Goal: Information Seeking & Learning: Learn about a topic

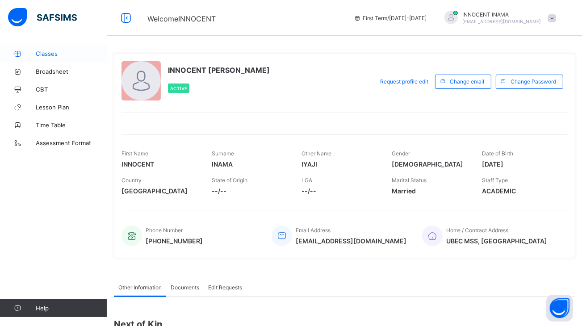
click at [42, 45] on link "Classes" at bounding box center [53, 54] width 107 height 18
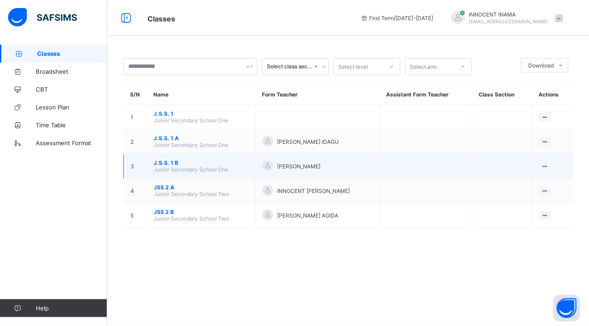
click at [283, 162] on div "[PERSON_NAME]" at bounding box center [317, 166] width 110 height 12
click at [307, 171] on div "[PERSON_NAME]" at bounding box center [317, 166] width 110 height 12
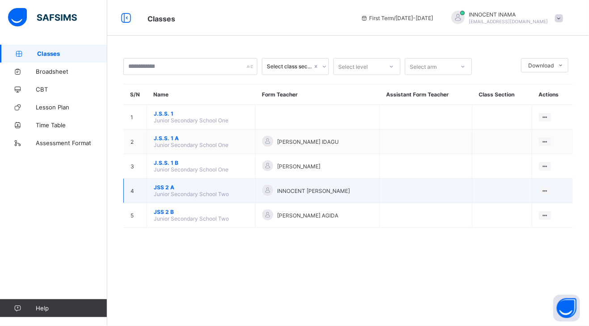
click at [227, 179] on td "JSS 2 A Junior Secondary School Two" at bounding box center [201, 191] width 109 height 25
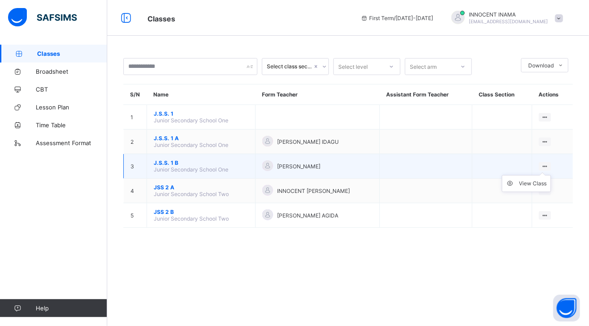
click at [539, 175] on ul "View Class" at bounding box center [525, 183] width 49 height 17
click at [530, 189] on li "View Class" at bounding box center [526, 183] width 48 height 16
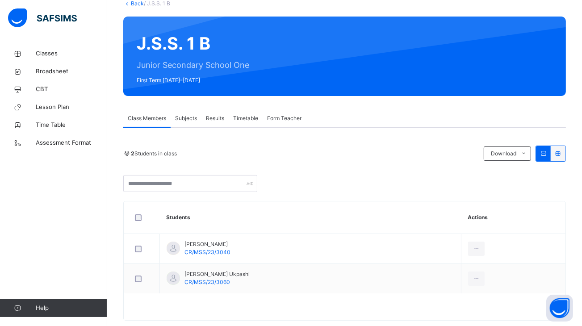
scroll to position [75, 0]
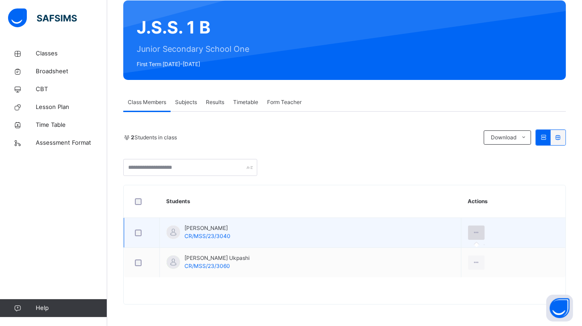
click at [472, 231] on icon at bounding box center [476, 233] width 8 height 8
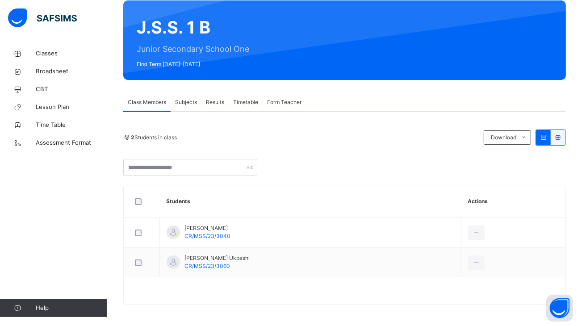
drag, startPoint x: 223, startPoint y: 124, endPoint x: 238, endPoint y: 177, distance: 55.3
click at [238, 177] on div "2 Students in class Download Pdf Report Excel Report UBEC MODEL SMART SCHOOL Da…" at bounding box center [344, 208] width 442 height 193
click at [155, 100] on span "Class Members" at bounding box center [147, 102] width 38 height 8
click at [186, 174] on input "text" at bounding box center [190, 167] width 134 height 17
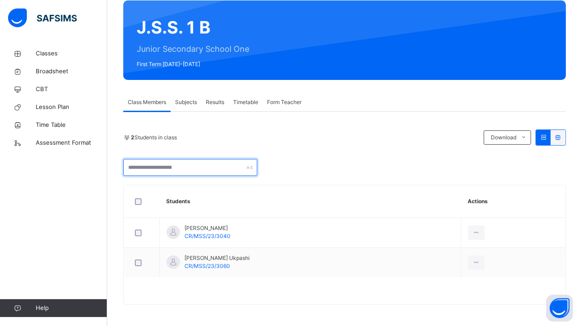
click at [201, 172] on input "text" at bounding box center [190, 167] width 134 height 17
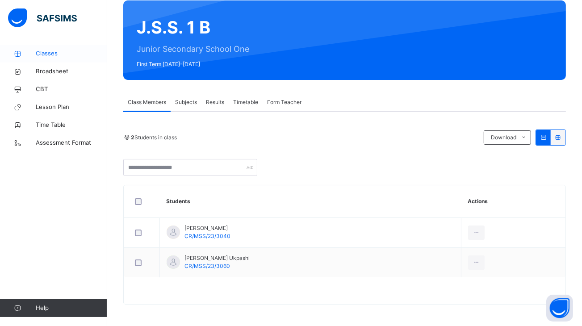
click at [44, 51] on span "Classes" at bounding box center [71, 53] width 71 height 9
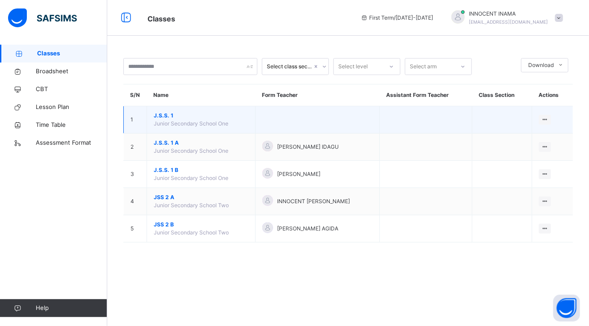
click at [208, 120] on span "Junior Secondary School One" at bounding box center [191, 123] width 75 height 7
click at [546, 115] on div at bounding box center [544, 120] width 12 height 10
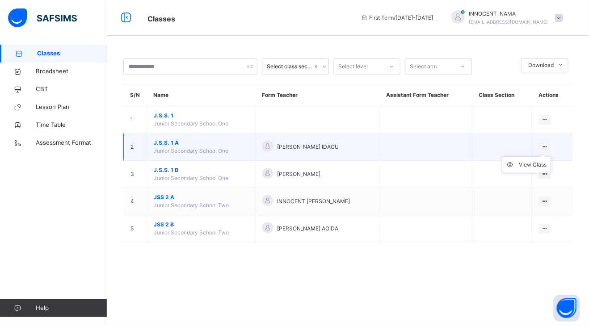
click at [545, 156] on ul "View Class" at bounding box center [525, 164] width 49 height 17
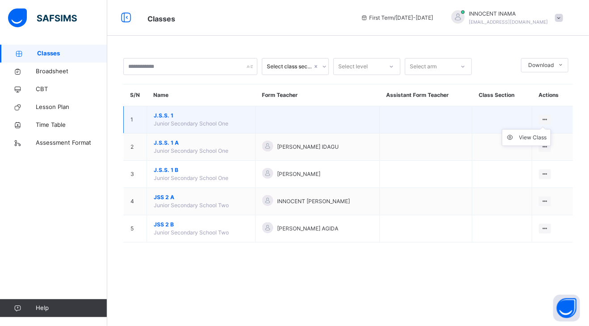
click at [544, 129] on ul "View Class" at bounding box center [525, 137] width 49 height 17
click at [538, 137] on div "View Class" at bounding box center [533, 137] width 28 height 9
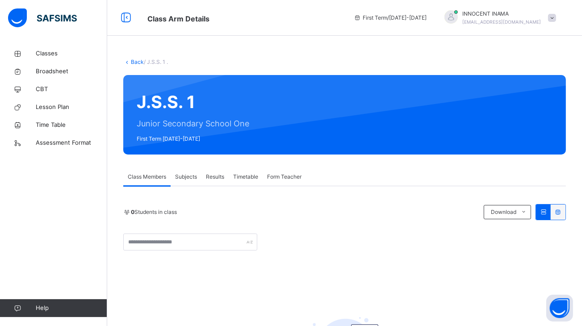
click at [581, 256] on div "Back / J.S.S. 1 . J.S.S. 1 Junior Secondary School One First Term [DATE]-[DATE]…" at bounding box center [344, 244] width 475 height 398
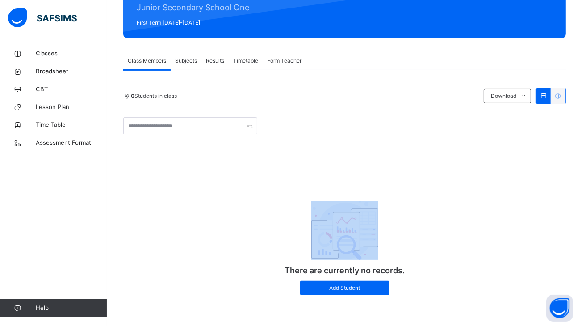
scroll to position [117, 0]
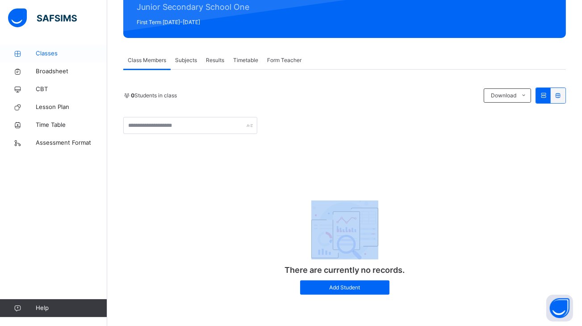
click at [49, 57] on span "Classes" at bounding box center [71, 53] width 71 height 9
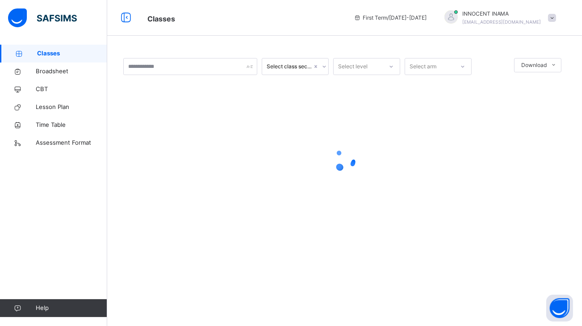
click at [49, 57] on span "Classes" at bounding box center [72, 53] width 70 height 9
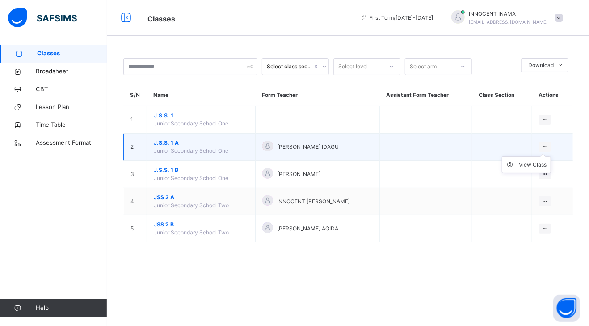
click at [547, 156] on ul "View Class" at bounding box center [525, 164] width 49 height 17
click at [538, 165] on div "View Class" at bounding box center [533, 164] width 28 height 9
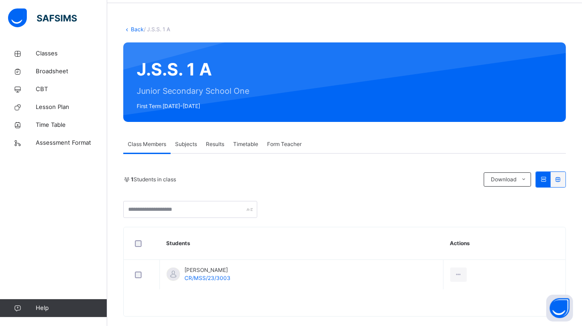
scroll to position [45, 0]
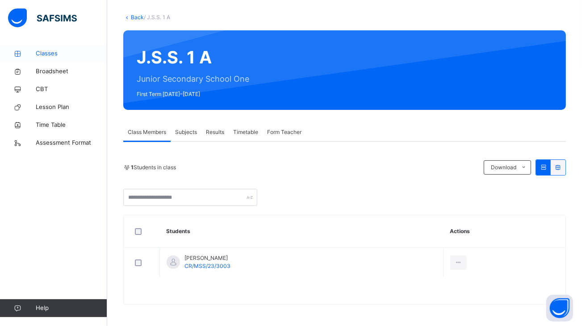
click at [38, 55] on span "Classes" at bounding box center [71, 53] width 71 height 9
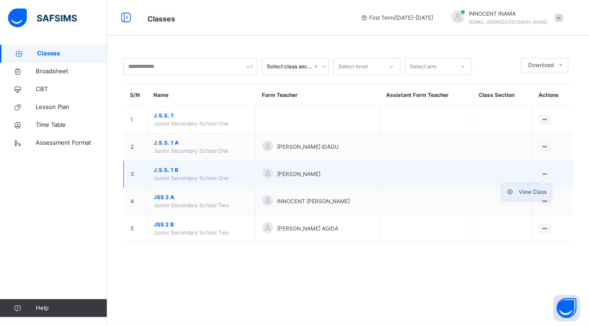
click at [538, 192] on div "View Class" at bounding box center [533, 192] width 28 height 9
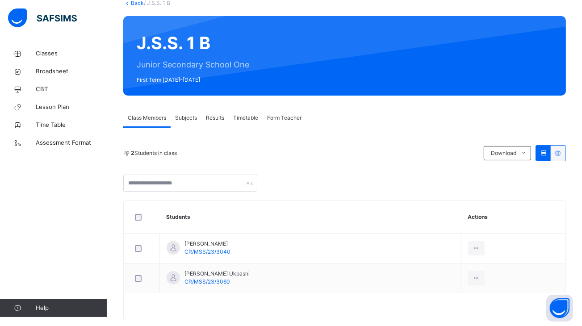
scroll to position [75, 0]
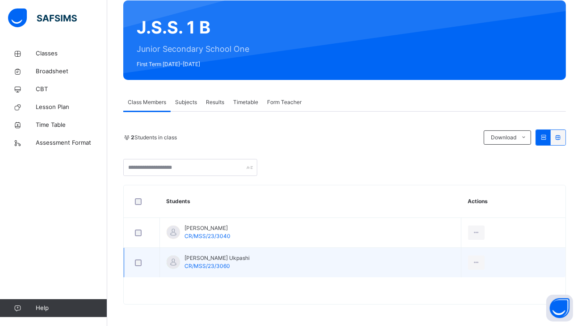
click at [235, 263] on td "[PERSON_NAME] Ukpashi CR/MSS/23/3060" at bounding box center [310, 263] width 301 height 30
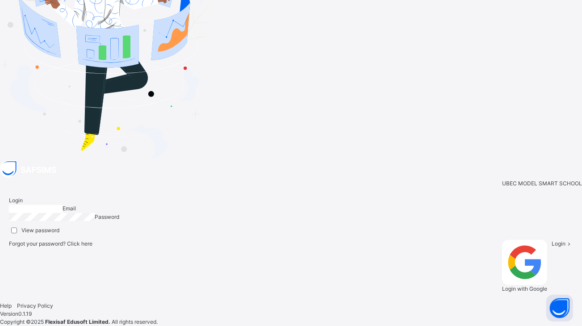
type input "**********"
